Goal: Task Accomplishment & Management: Manage account settings

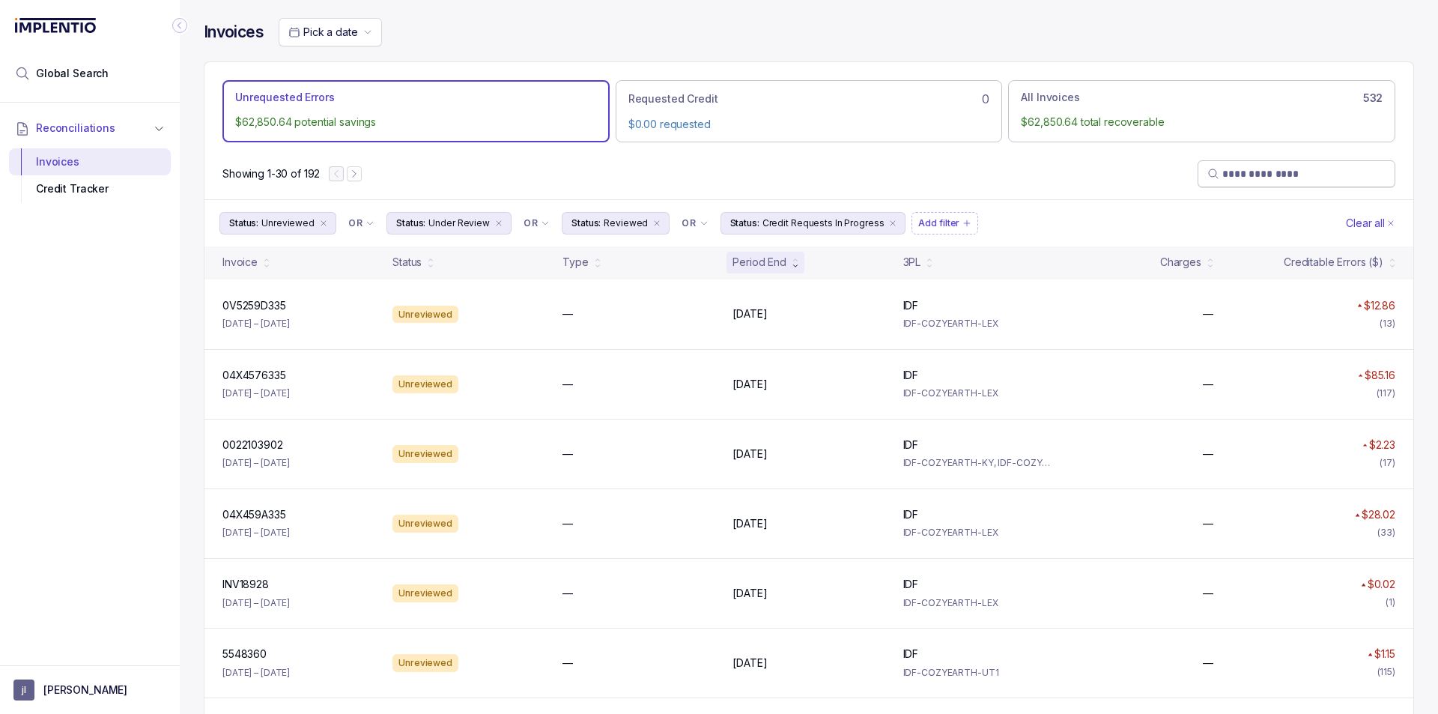
click at [1262, 183] on span at bounding box center [1296, 173] width 198 height 27
click at [1266, 174] on input "search" at bounding box center [1303, 173] width 163 height 15
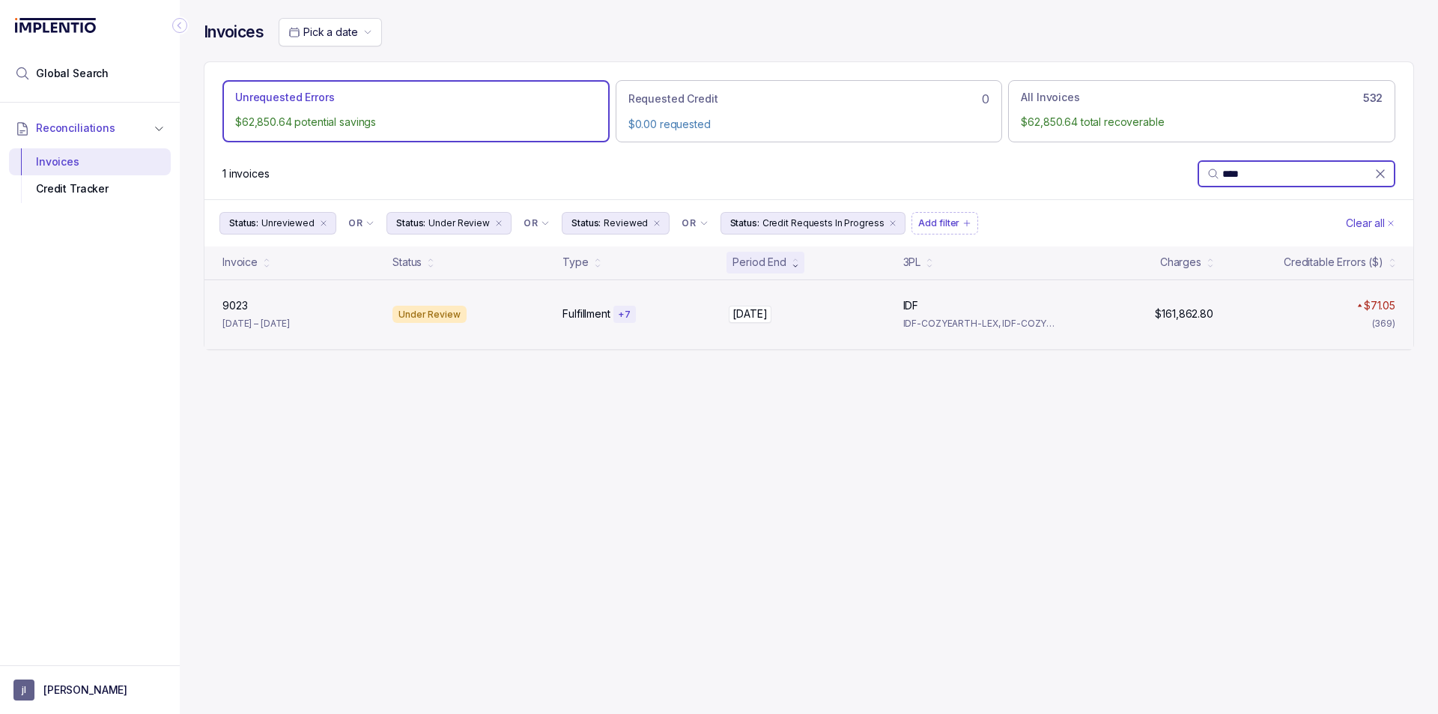
type input "****"
click at [744, 318] on p "[DATE]" at bounding box center [750, 313] width 42 height 16
click at [669, 316] on div "Fulfillment + 7" at bounding box center [638, 314] width 152 height 18
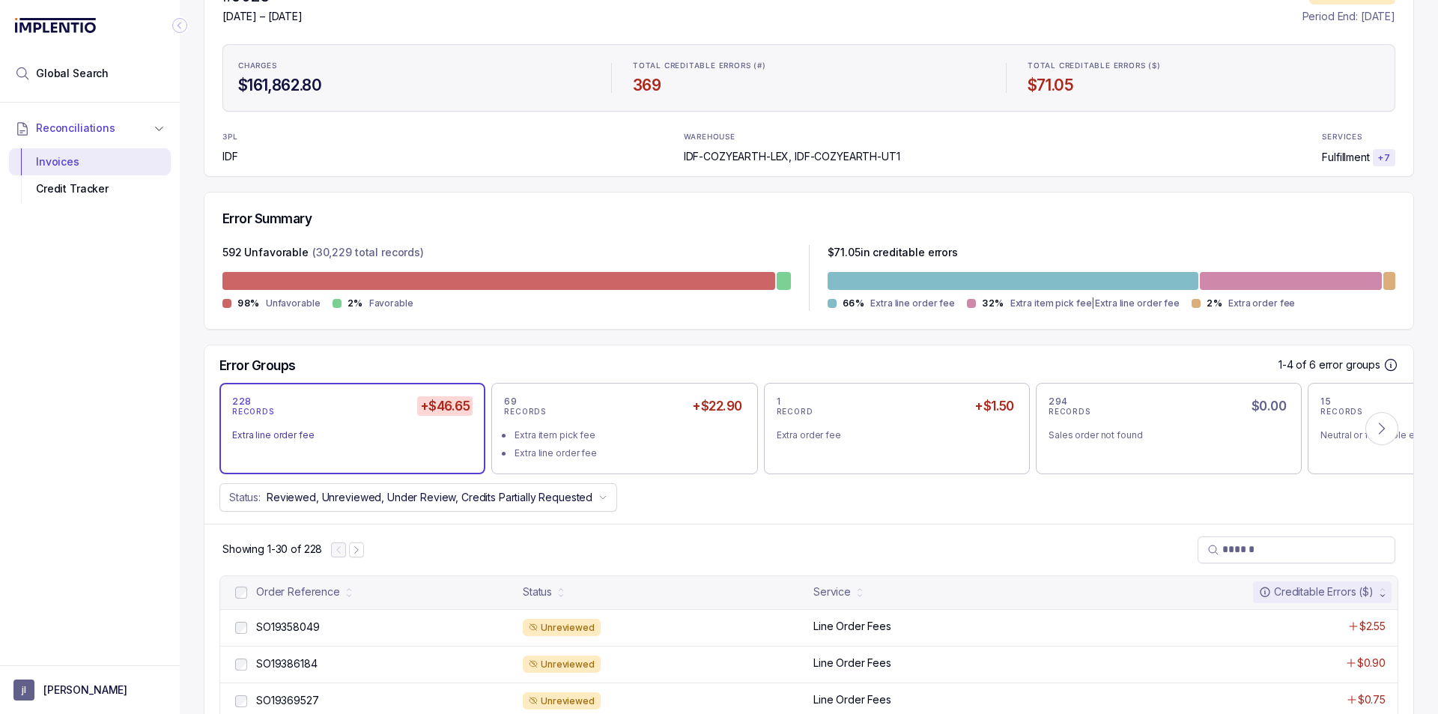
scroll to position [150, 0]
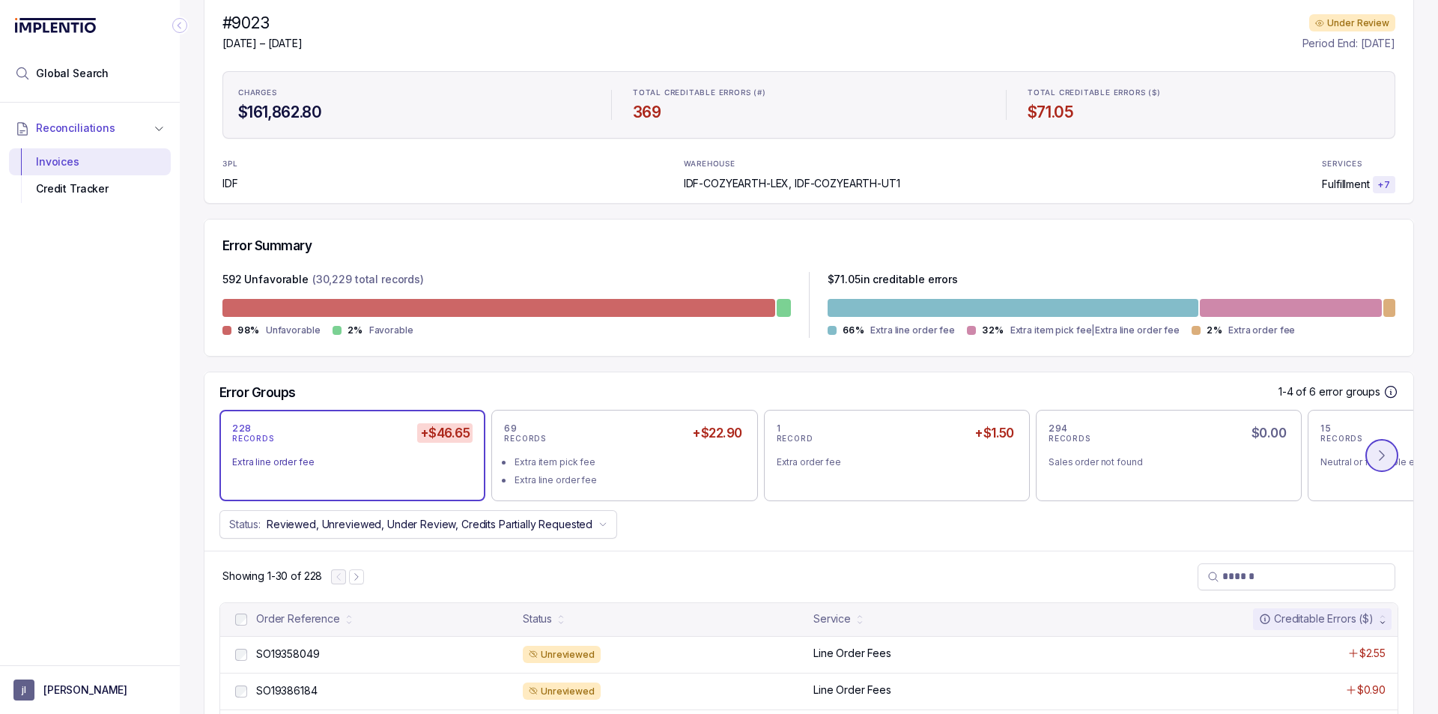
click at [1377, 454] on icon at bounding box center [1381, 455] width 15 height 15
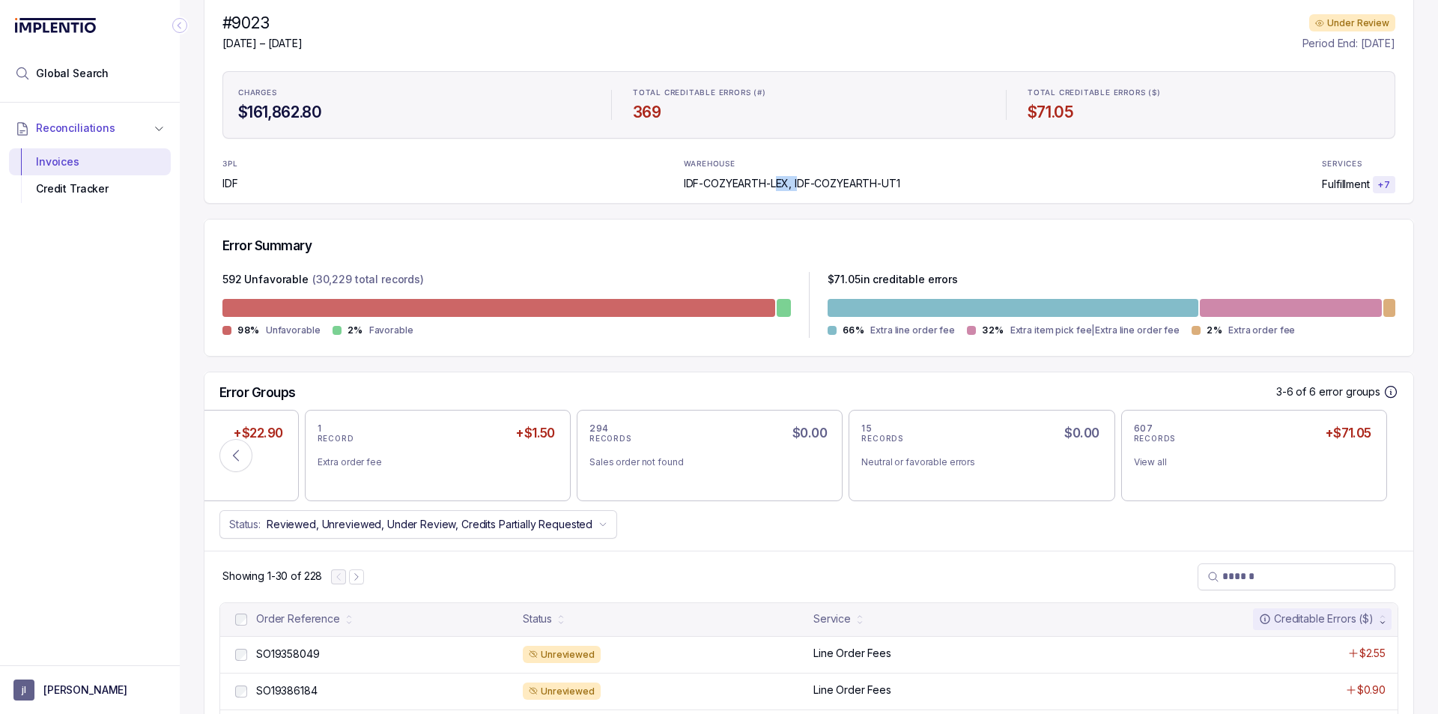
drag, startPoint x: 771, startPoint y: 187, endPoint x: 788, endPoint y: 190, distance: 17.5
click at [790, 190] on p "IDF-COZYEARTH-LEX, IDF-COZYEARTH-UT1" at bounding box center [792, 183] width 216 height 15
click at [768, 186] on p "IDF-COZYEARTH-LEX, IDF-COZYEARTH-UT1" at bounding box center [792, 183] width 216 height 15
drag, startPoint x: 767, startPoint y: 185, endPoint x: 780, endPoint y: 188, distance: 13.8
click at [780, 188] on p "IDF-COZYEARTH-LEX, IDF-COZYEARTH-UT1" at bounding box center [792, 183] width 216 height 15
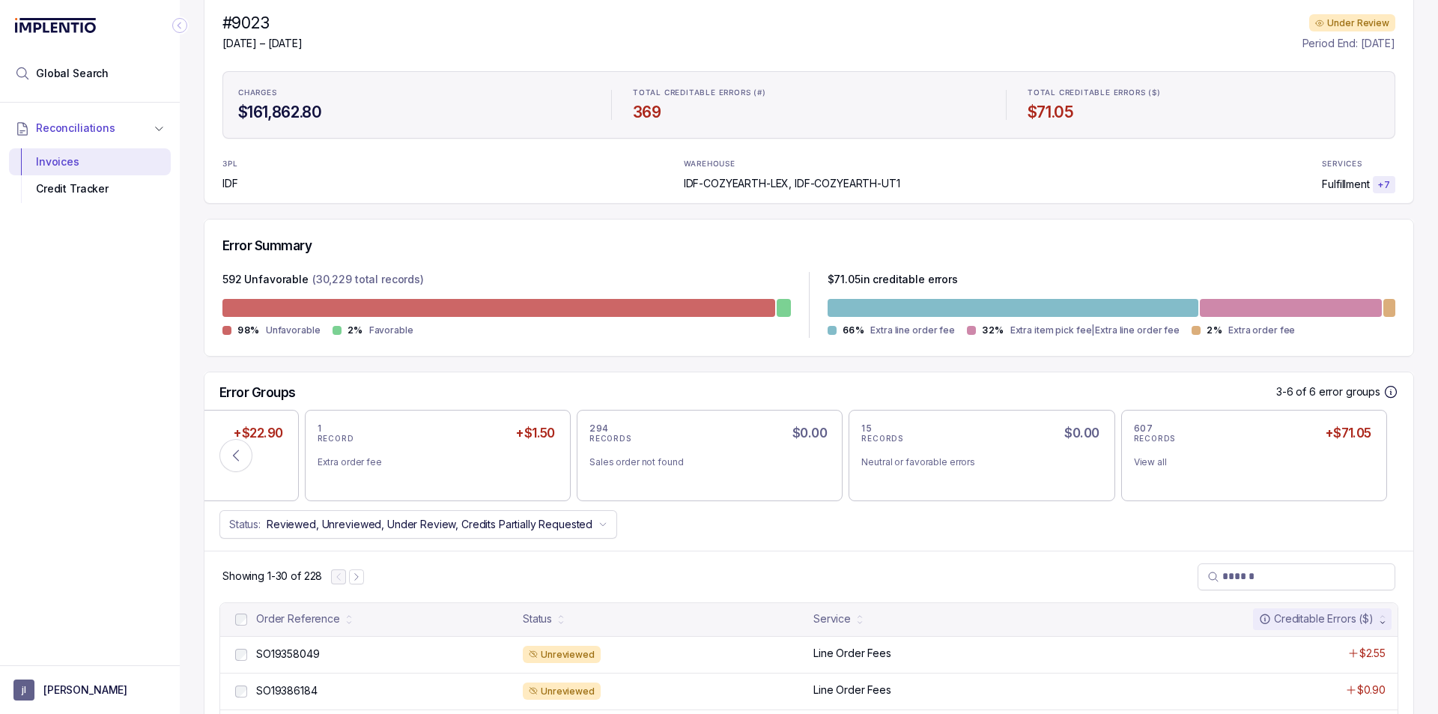
drag, startPoint x: 705, startPoint y: 181, endPoint x: 899, endPoint y: 181, distance: 194.7
click at [899, 181] on div "3PL IDF WAREHOUSE IDF-COZYEARTH-LEX, IDF-COZYEARTH-UT1 SERVICES Fulfillment + 7" at bounding box center [808, 176] width 1173 height 36
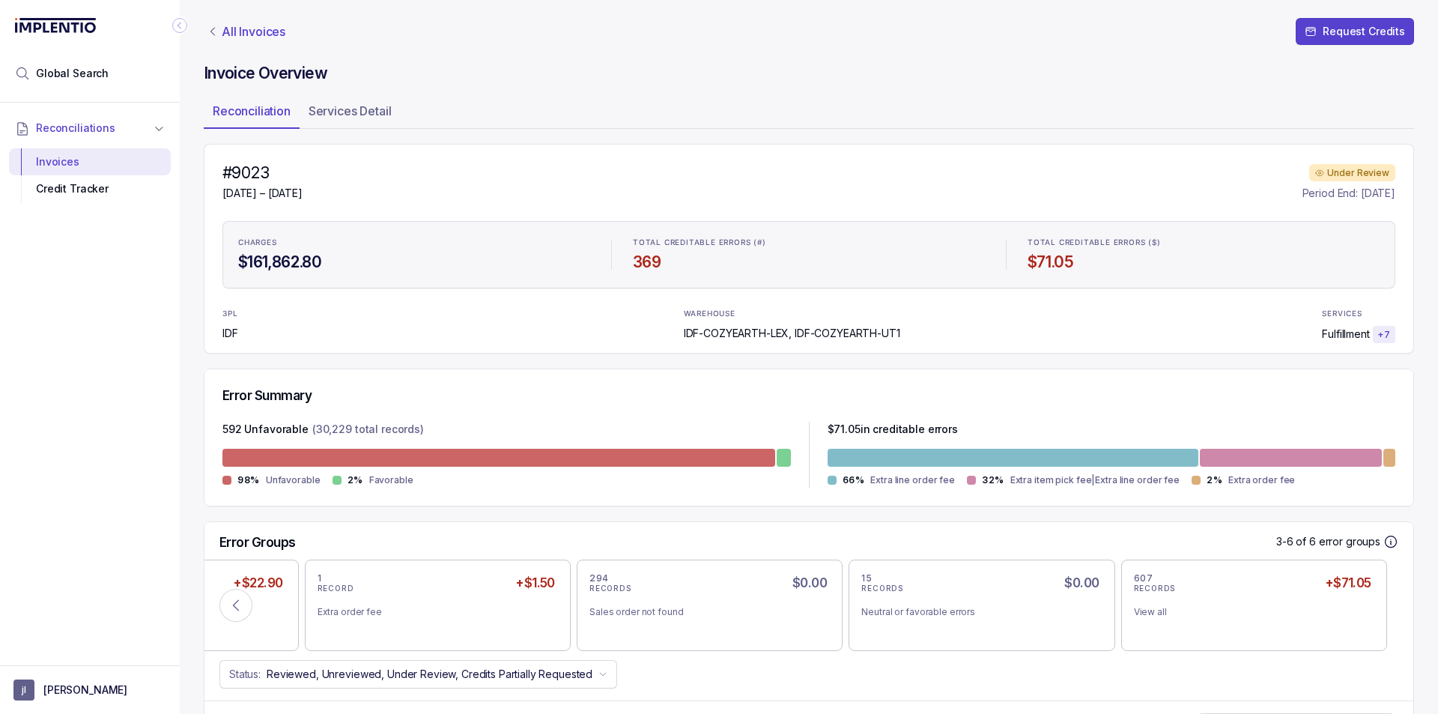
click at [236, 30] on p "All Invoices" at bounding box center [254, 31] width 64 height 15
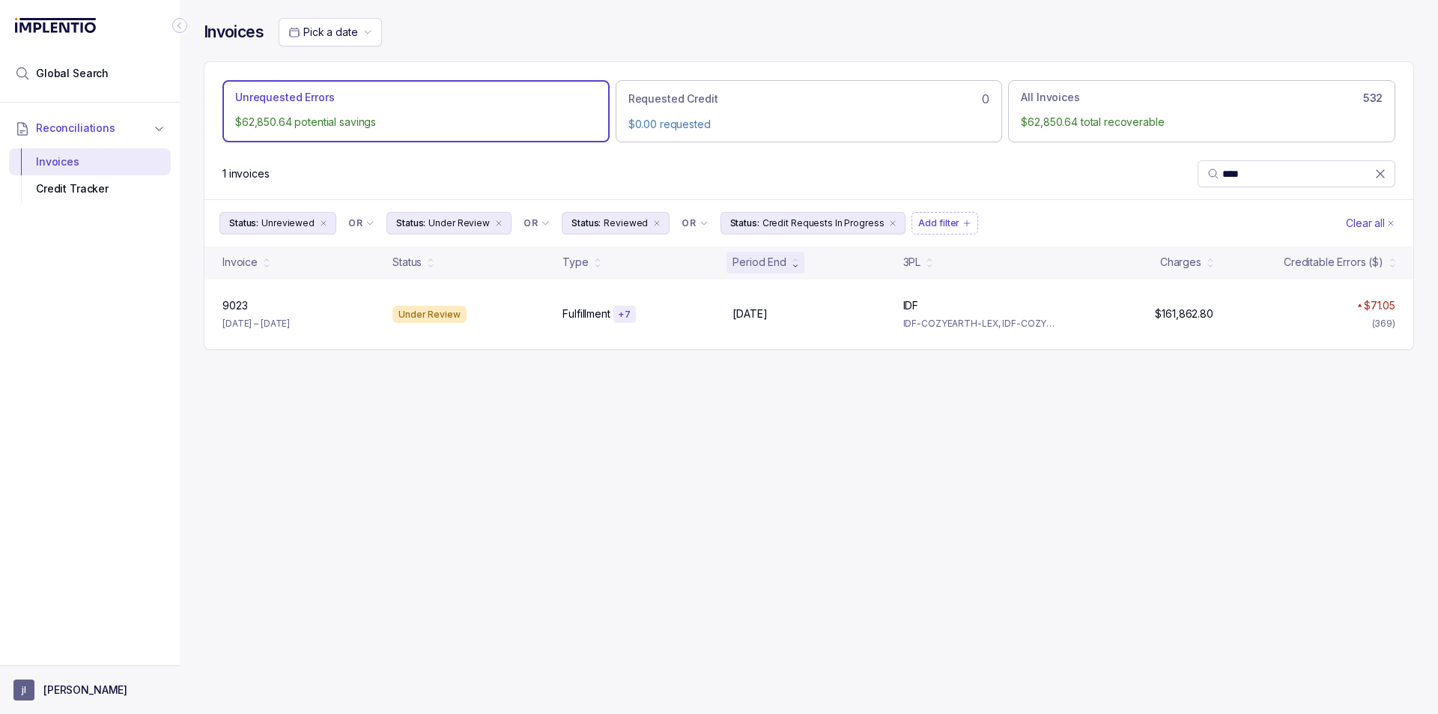
click at [73, 699] on aside "[PERSON_NAME]" at bounding box center [90, 689] width 180 height 49
click at [70, 682] on p "[PERSON_NAME]" at bounding box center [85, 689] width 84 height 15
click at [70, 644] on div "Logout" at bounding box center [90, 657] width 162 height 31
click at [73, 651] on p "Logout" at bounding box center [99, 657] width 124 height 15
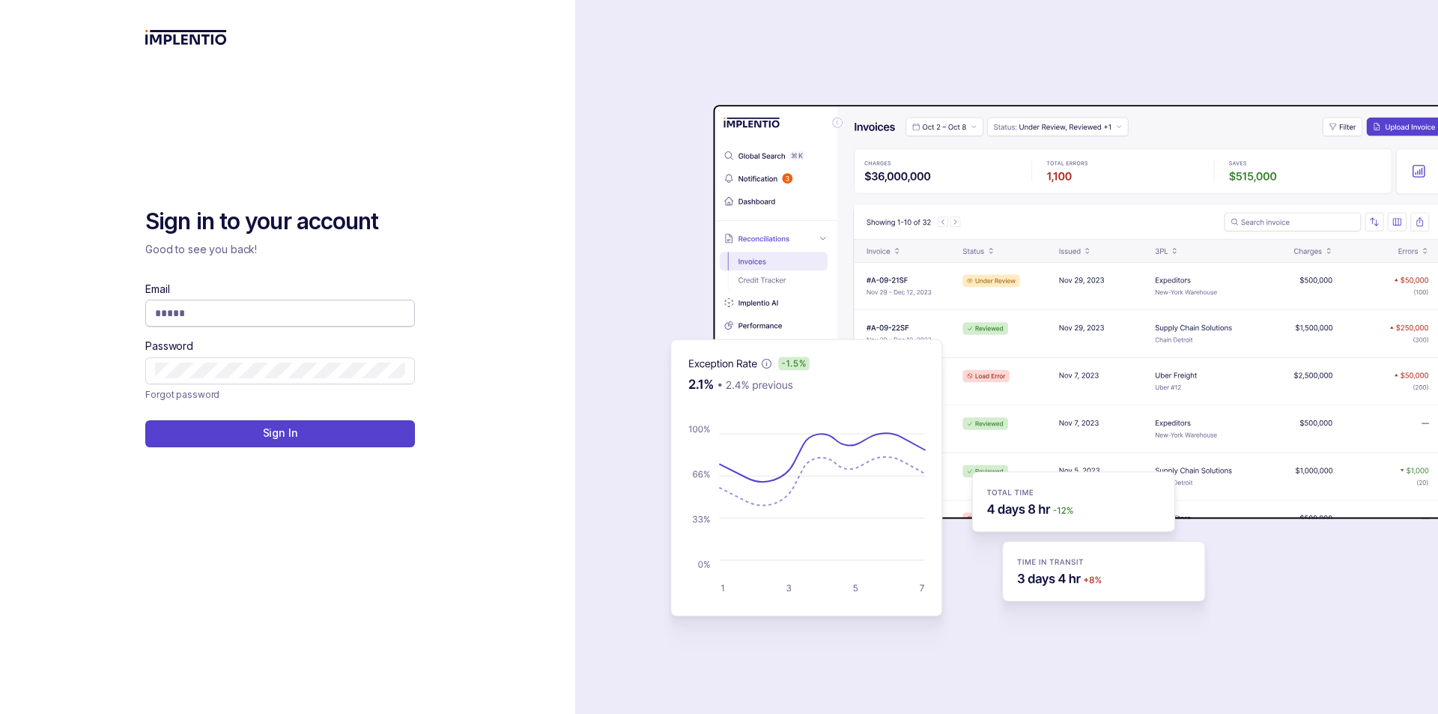
click at [234, 305] on input "Email" at bounding box center [280, 312] width 250 height 15
type input "**********"
